Goal: Task Accomplishment & Management: Complete application form

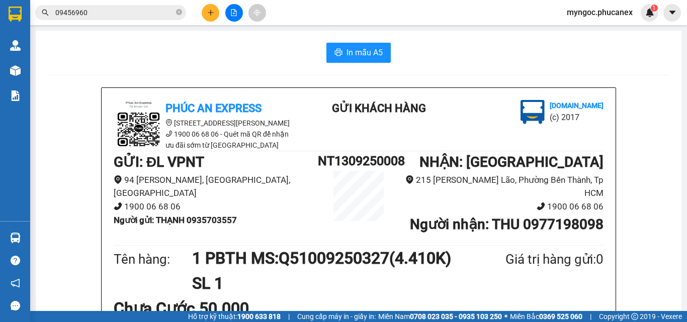
scroll to position [101, 0]
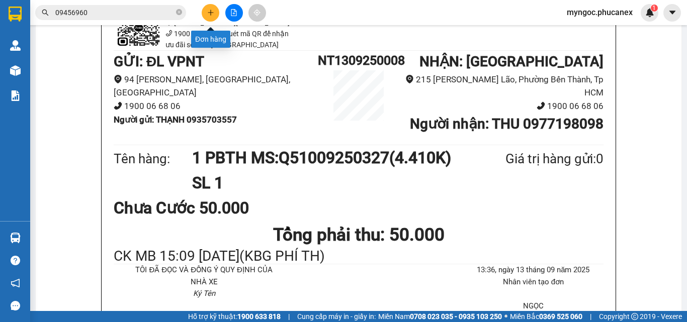
click at [212, 19] on button at bounding box center [211, 13] width 18 height 18
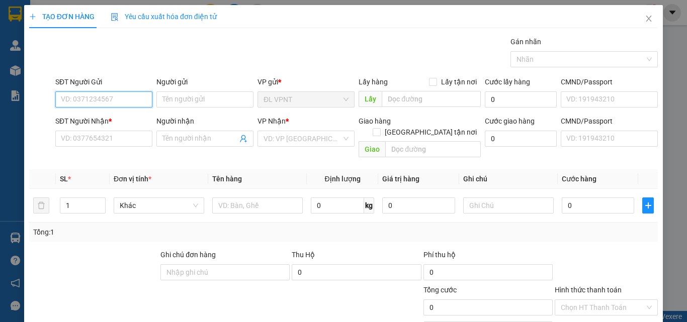
click at [119, 102] on input "SĐT Người Gửi" at bounding box center [103, 100] width 97 height 16
paste input "702638789"
click at [58, 97] on input "702638789" at bounding box center [103, 100] width 97 height 16
type input "0702638789"
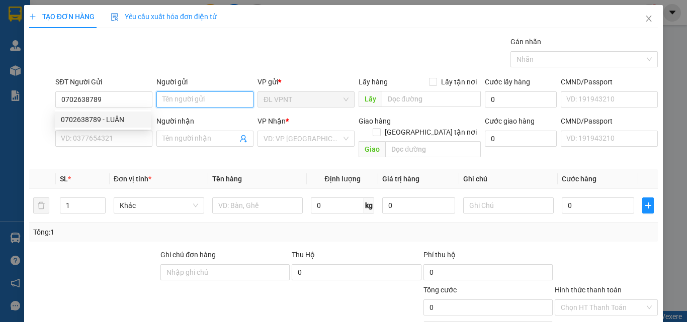
click at [184, 98] on input "Người gửi" at bounding box center [204, 100] width 97 height 16
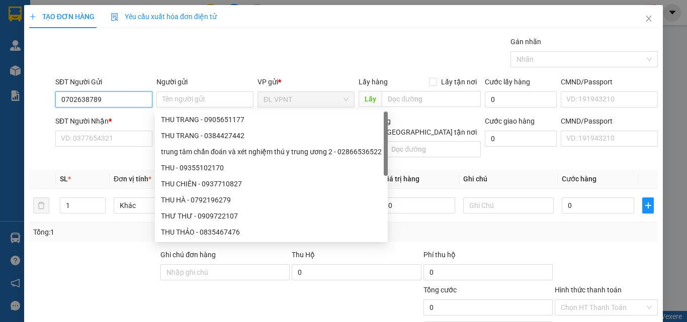
click at [99, 100] on input "0702638789" at bounding box center [103, 100] width 97 height 16
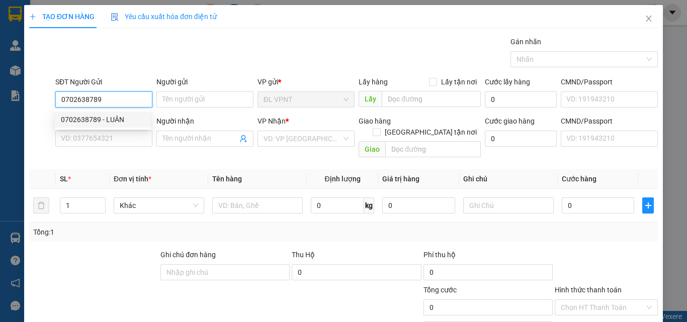
click at [106, 122] on div "0702638789 - LUÂN" at bounding box center [103, 119] width 84 height 11
type input "LUÂN"
type input "0345934394"
type input "HUY"
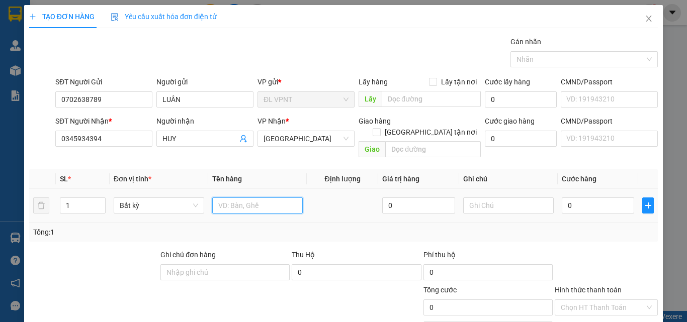
click at [253, 198] on input "text" at bounding box center [257, 206] width 91 height 16
paste input "Q11209250066"
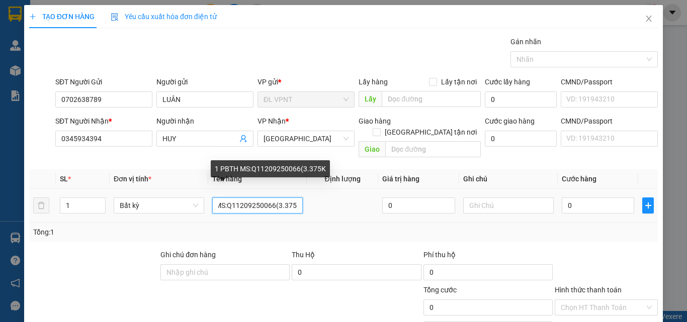
scroll to position [0, 30]
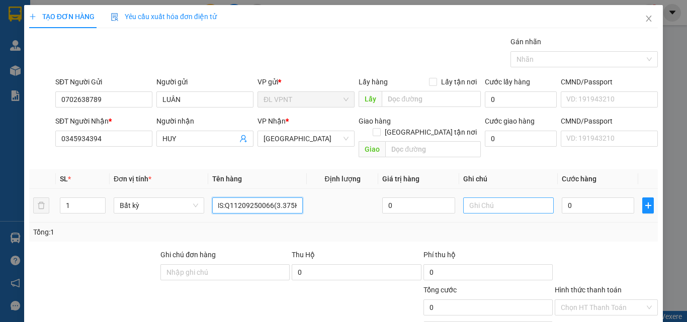
type input "1 PBTH MS:Q11209250066(3.375K)"
click at [464, 198] on input "text" at bounding box center [508, 206] width 91 height 16
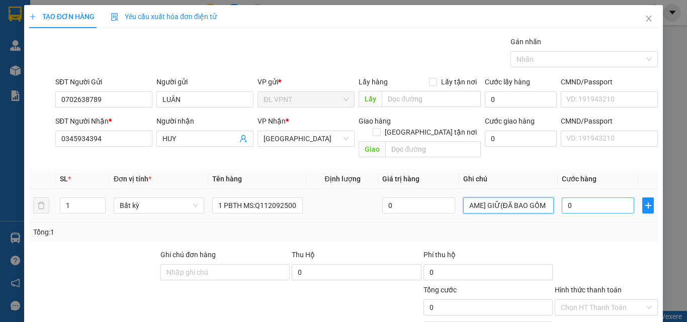
type input "MS [PERSON_NAME] GIỮ(ĐÃ BAO GỒM PHÍ TH)"
click at [580, 198] on input "0" at bounding box center [598, 206] width 72 height 16
type input "4"
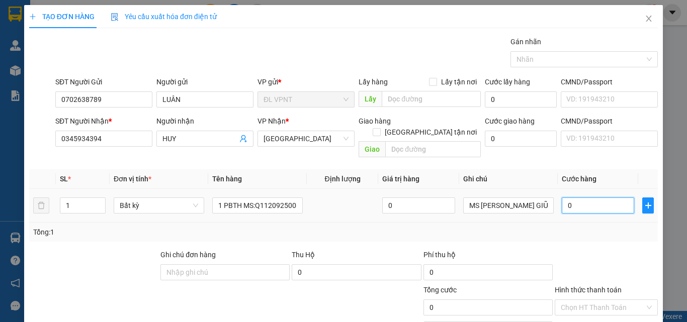
type input "4"
type input "40"
click at [591, 300] on input "Hình thức thanh toán" at bounding box center [603, 307] width 84 height 15
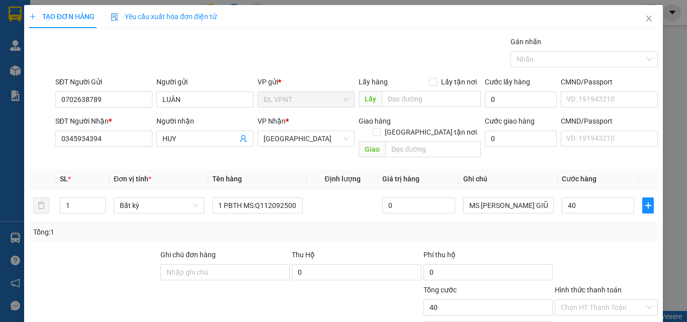
type input "40.000"
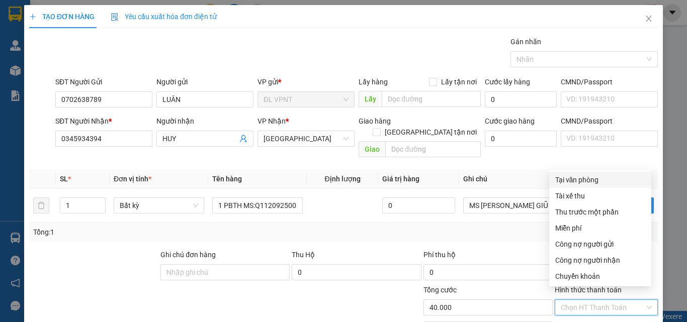
click at [574, 183] on div "Tại văn phòng" at bounding box center [600, 180] width 90 height 11
type input "0"
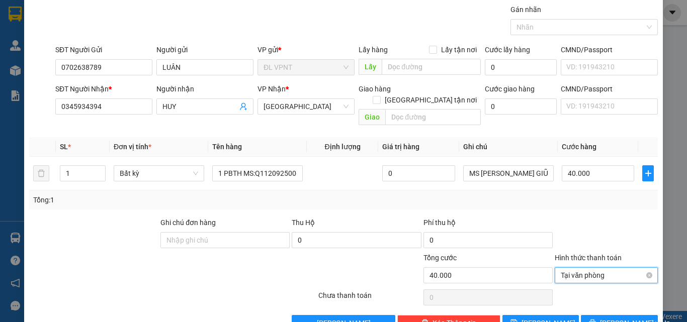
scroll to position [50, 0]
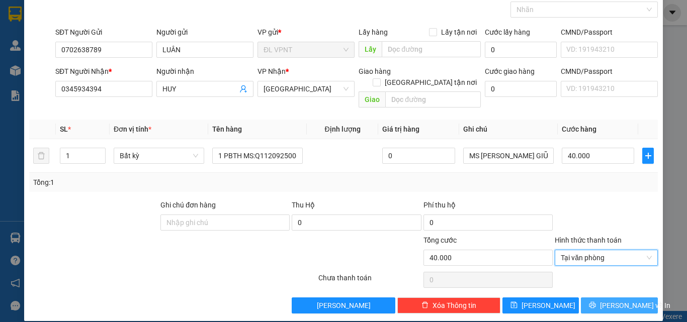
click at [594, 302] on icon "printer" at bounding box center [592, 305] width 7 height 7
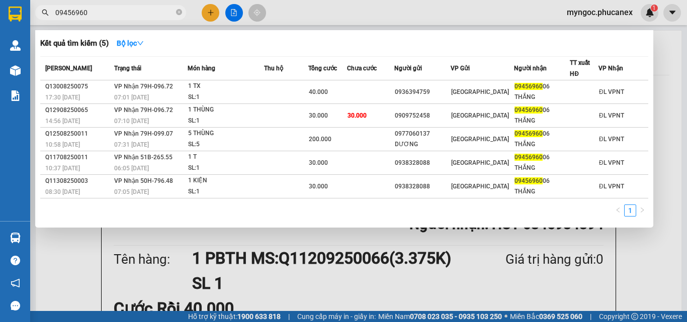
click at [125, 13] on input "09456960" at bounding box center [114, 12] width 119 height 11
type input "0"
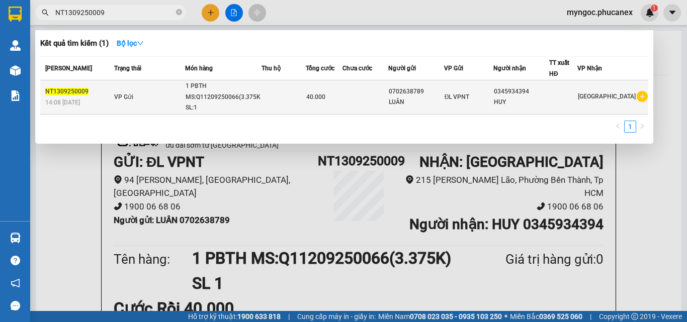
type input "NT1309250009"
click at [266, 90] on td at bounding box center [284, 97] width 44 height 34
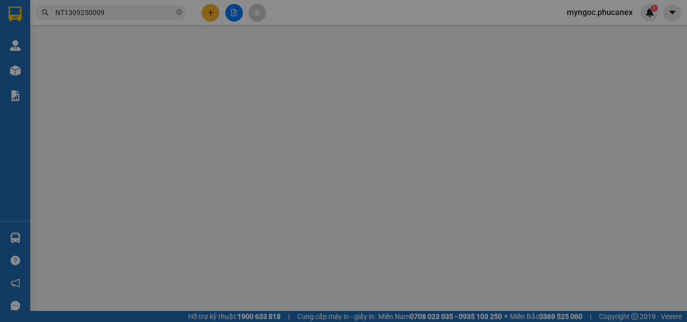
type input "0702638789"
type input "LUÂN"
type input "0345934394"
type input "HUY"
type input "40.000"
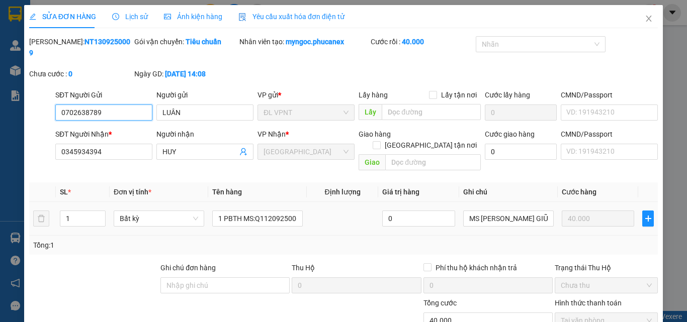
scroll to position [50, 0]
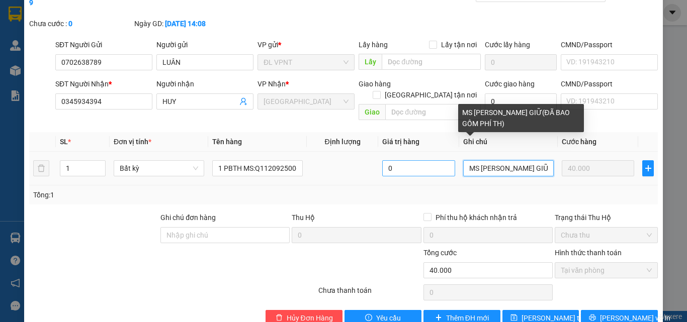
drag, startPoint x: 539, startPoint y: 144, endPoint x: 433, endPoint y: 151, distance: 106.4
click at [433, 152] on tr "1 Bất kỳ 1 PBTH MS:Q11209250066(3.375K) 0 MS PHƯƠNG GIỮ(ĐÃ BAO GỒM PHÍ TH) 40.0…" at bounding box center [343, 169] width 629 height 34
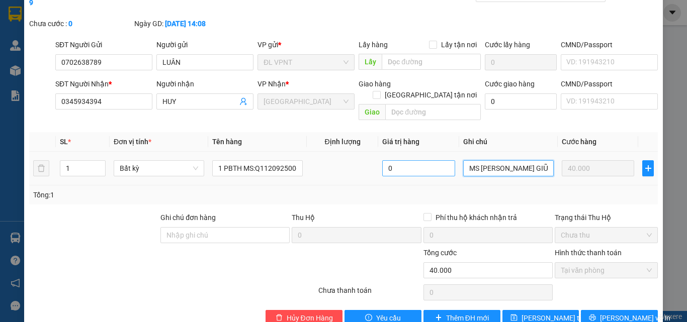
type input "O GỒM PHÍ TH)"
drag, startPoint x: 518, startPoint y: 144, endPoint x: 381, endPoint y: 149, distance: 137.4
click at [381, 152] on tr "1 Bất kỳ 1 PBTH MS:Q11209250066(3.375K) 0 O GỒM PHÍ TH) 40.000" at bounding box center [343, 169] width 629 height 34
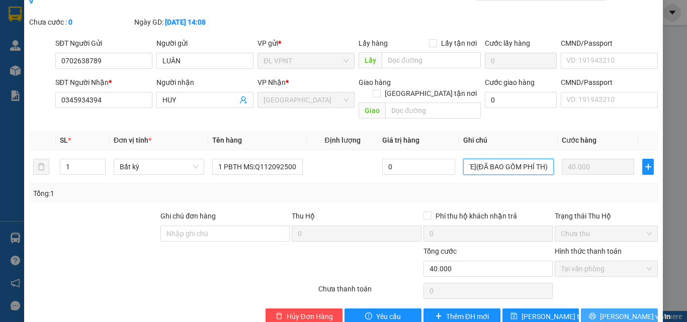
type input "CK MB 9:52 [DATE](ĐÃ BAO GỒM PHÍ TH)"
click at [630, 311] on span "[PERSON_NAME] và In" at bounding box center [635, 316] width 70 height 11
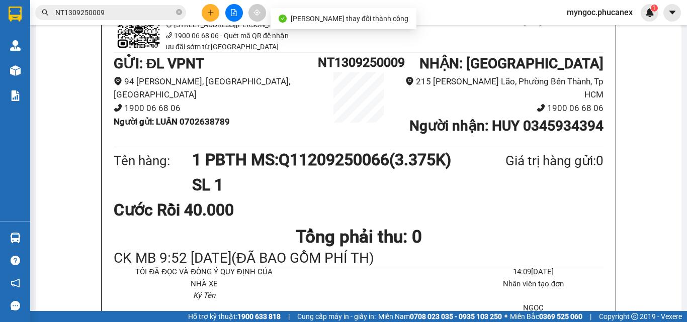
scroll to position [101, 0]
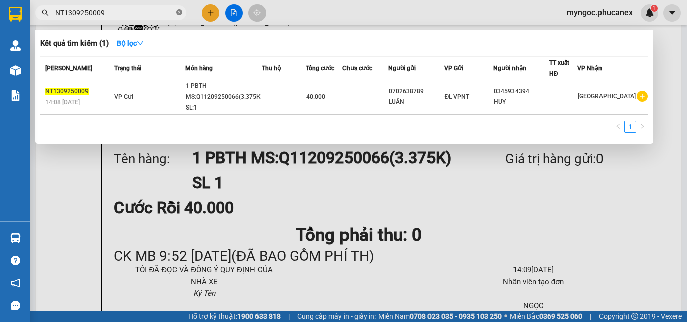
click at [182, 13] on icon "close-circle" at bounding box center [179, 12] width 6 height 6
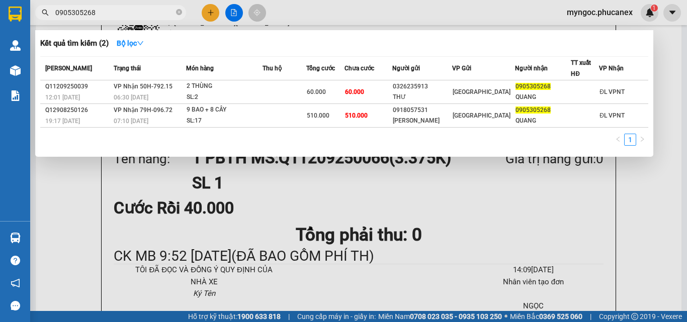
type input "0905305268"
click at [209, 14] on div at bounding box center [343, 161] width 687 height 322
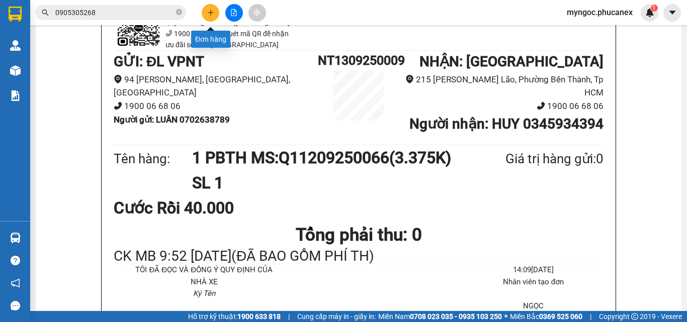
click at [209, 14] on icon "plus" at bounding box center [210, 12] width 7 height 7
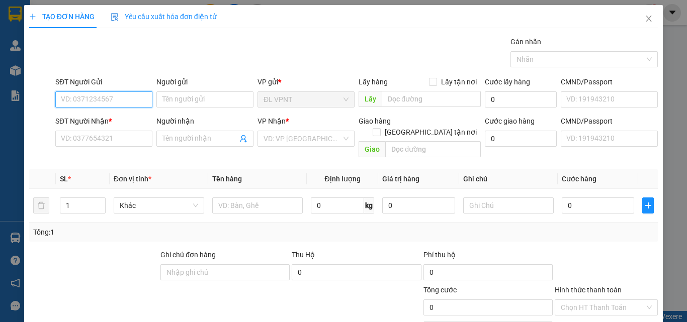
click at [131, 99] on input "SĐT Người Gửi" at bounding box center [103, 100] width 97 height 16
paste input "352714900"
click at [61, 103] on input "352714900" at bounding box center [103, 100] width 97 height 16
type input "0352714900"
click at [115, 122] on div "0352714900 - VINH" at bounding box center [103, 119] width 84 height 11
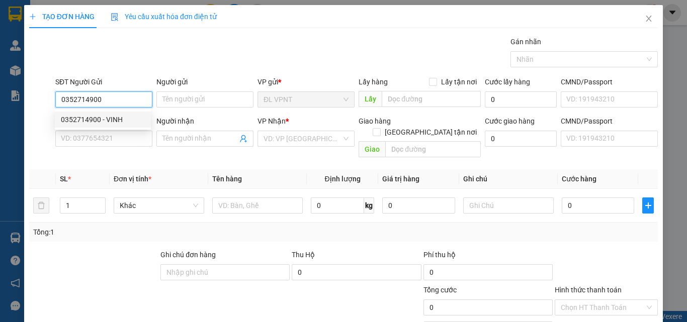
type input "VINH"
type input "0363738066"
type input "MỰC LÁ ĐẠI DƯƠNG"
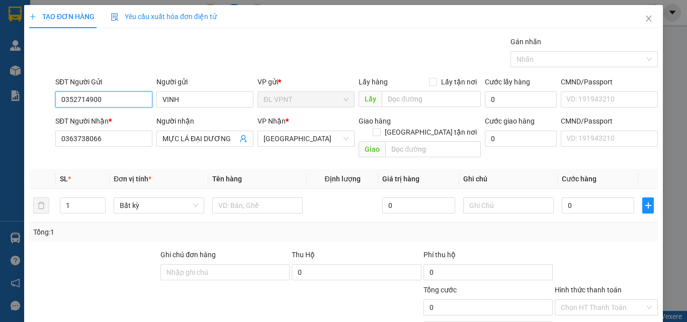
type input "0352714900"
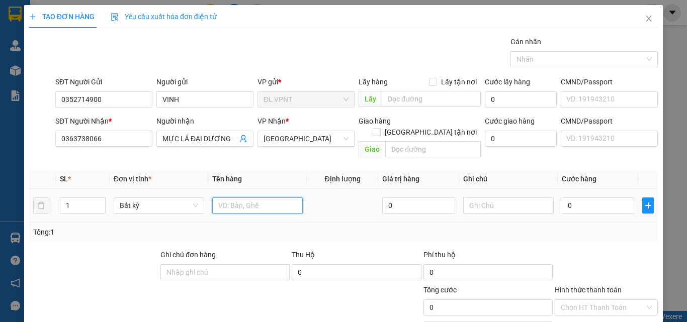
click at [240, 200] on input "text" at bounding box center [257, 206] width 91 height 16
click at [279, 198] on input "1 PBTH MS:" at bounding box center [257, 206] width 91 height 16
paste input "Q11209250065"
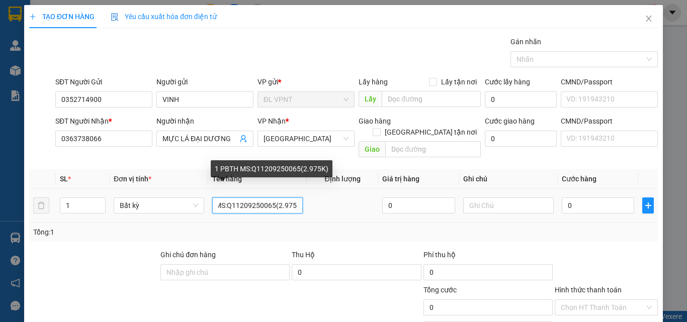
scroll to position [0, 30]
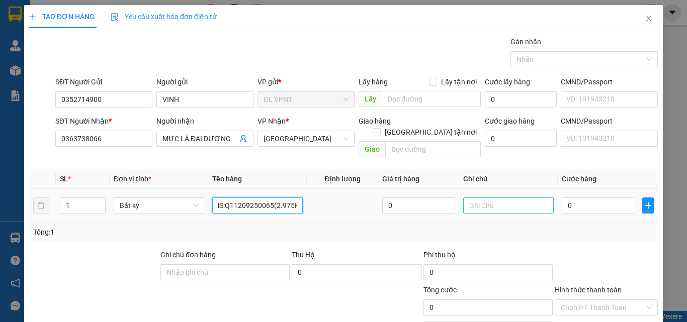
type input "1 PBTH MS:Q11209250065(2.975K)"
click at [524, 200] on input "text" at bounding box center [508, 206] width 91 height 16
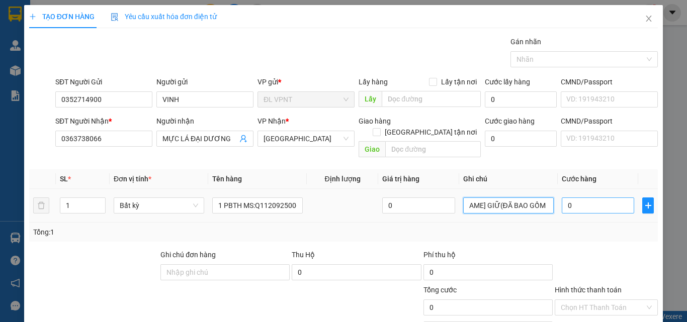
type input "MS [PERSON_NAME] GIỮ(ĐÃ BAO GỒM PHÍ TH)"
click at [578, 199] on input "0" at bounding box center [598, 206] width 72 height 16
type input "3"
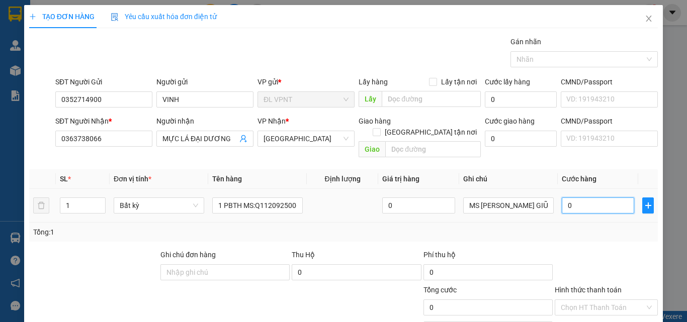
type input "3"
type input "30"
type input "30.000"
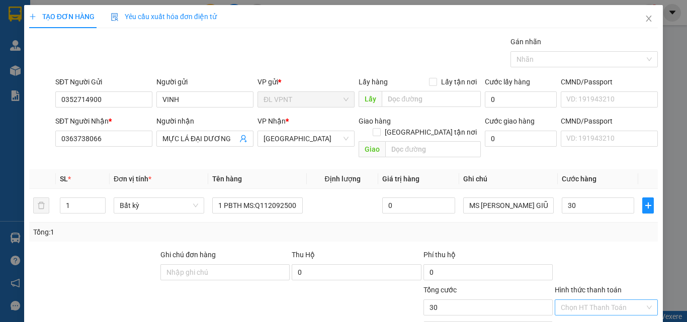
type input "30.000"
click at [584, 301] on input "Hình thức thanh toán" at bounding box center [603, 307] width 84 height 15
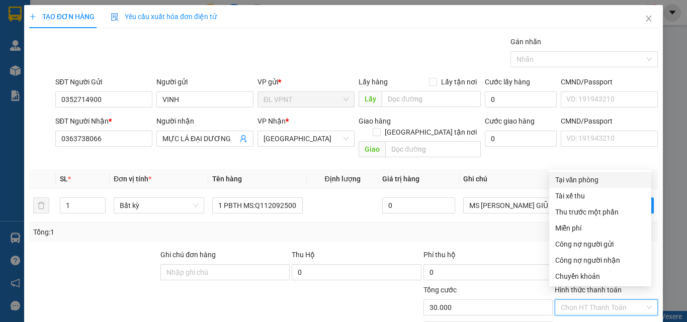
click at [581, 179] on div "Tại văn phòng" at bounding box center [600, 180] width 90 height 11
type input "0"
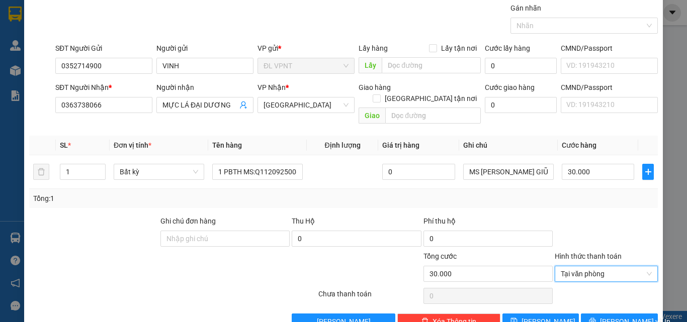
scroll to position [50, 0]
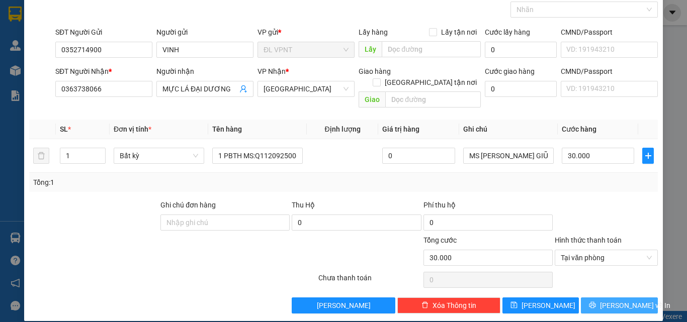
click at [592, 298] on button "[PERSON_NAME] và In" at bounding box center [619, 306] width 77 height 16
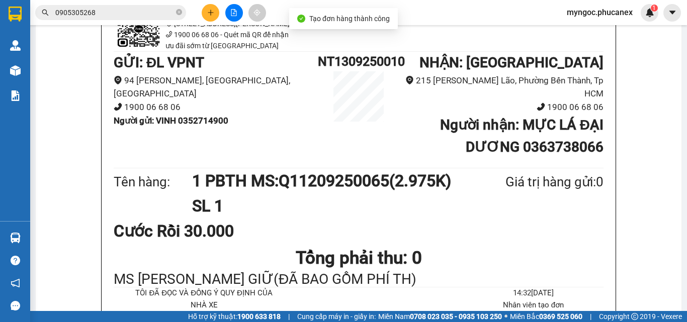
scroll to position [101, 0]
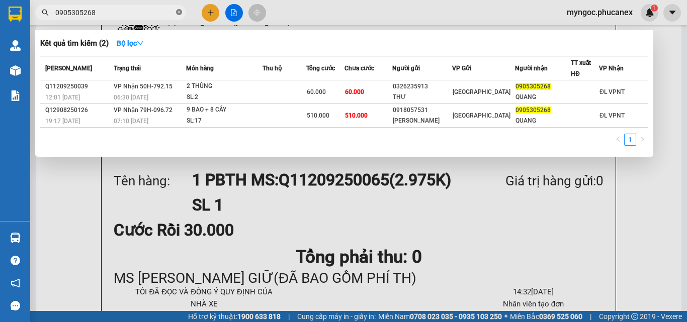
click at [179, 10] on icon "close-circle" at bounding box center [179, 12] width 6 height 6
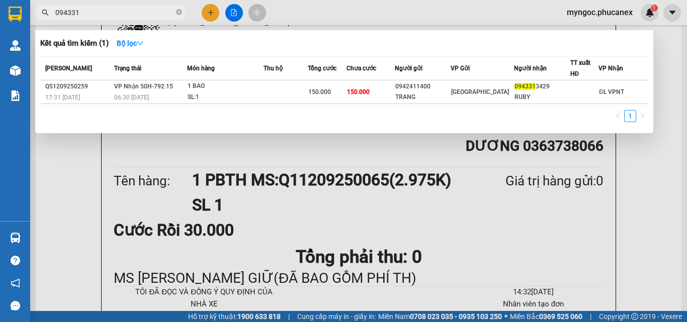
type input "094331"
click at [182, 14] on icon "close-circle" at bounding box center [179, 12] width 6 height 6
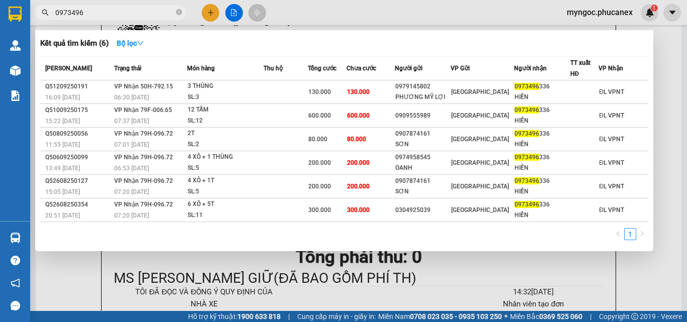
type input "0973496"
click at [178, 13] on icon "close-circle" at bounding box center [179, 12] width 6 height 6
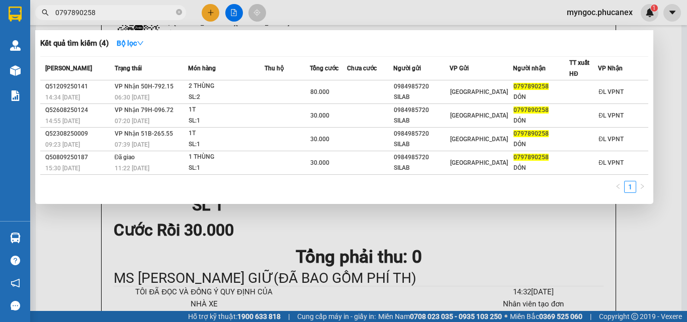
type input "0797890258"
